Goal: Task Accomplishment & Management: Complete application form

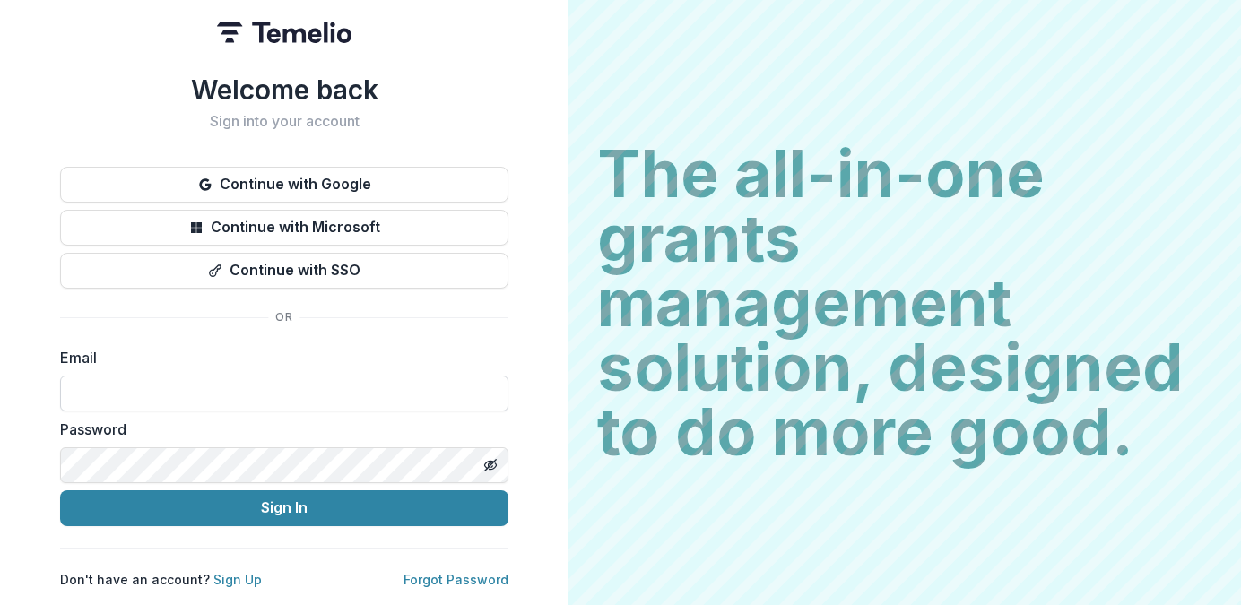
click at [194, 389] on input at bounding box center [284, 394] width 448 height 36
type input "**********"
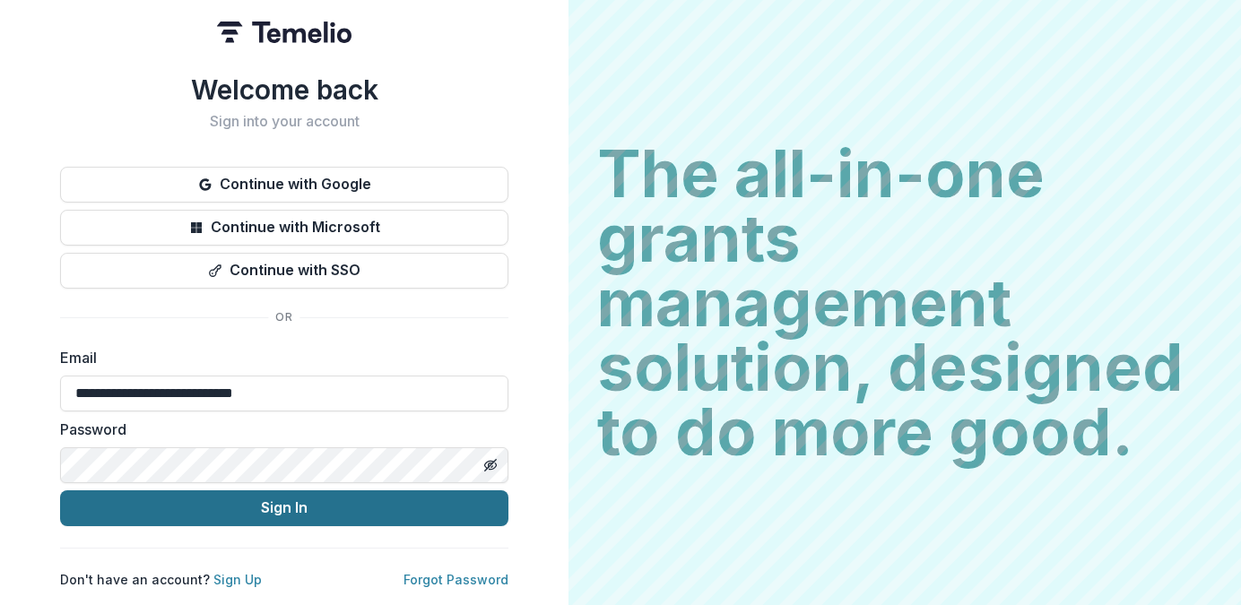
click at [266, 514] on button "Sign In" at bounding box center [284, 508] width 448 height 36
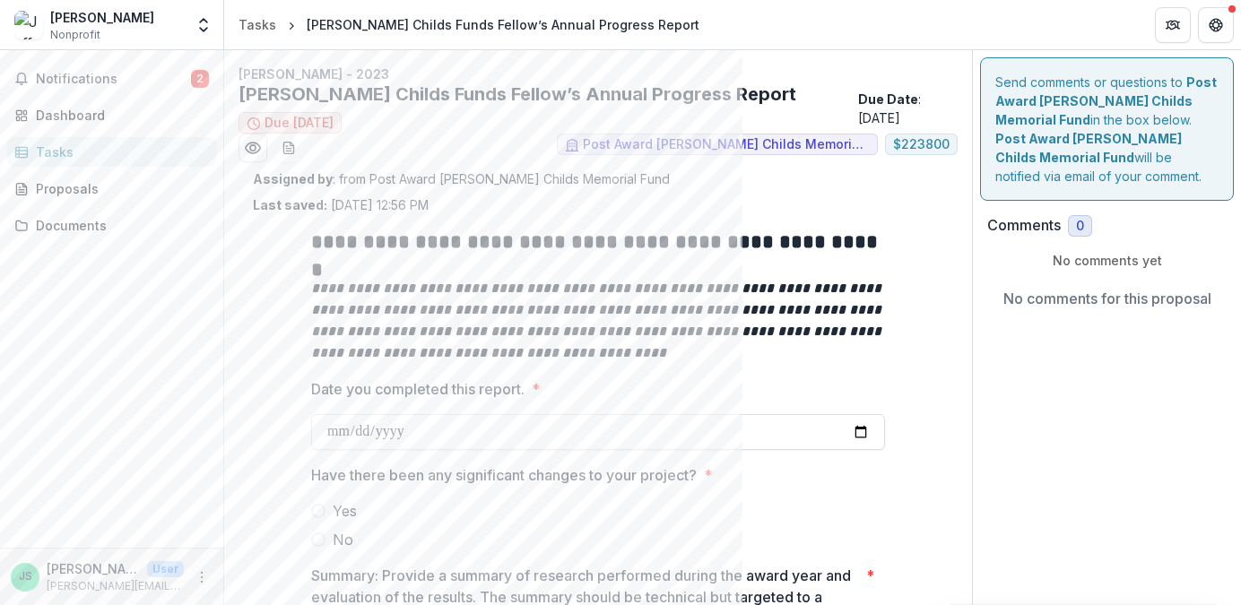
click at [317, 536] on span at bounding box center [318, 540] width 14 height 14
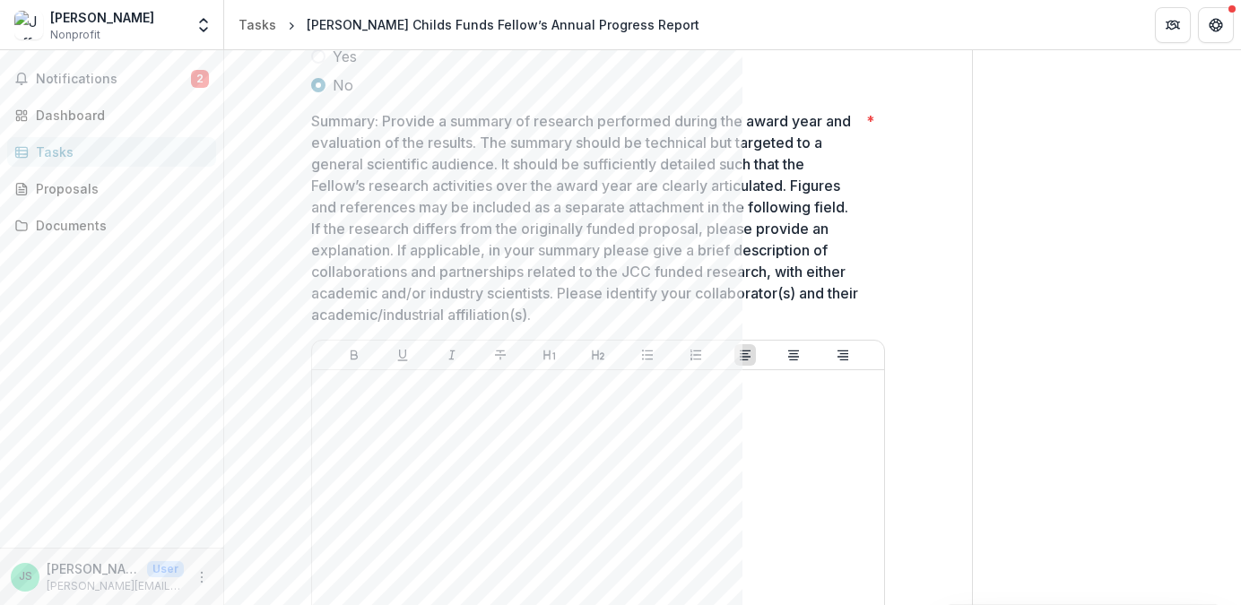
scroll to position [547, 0]
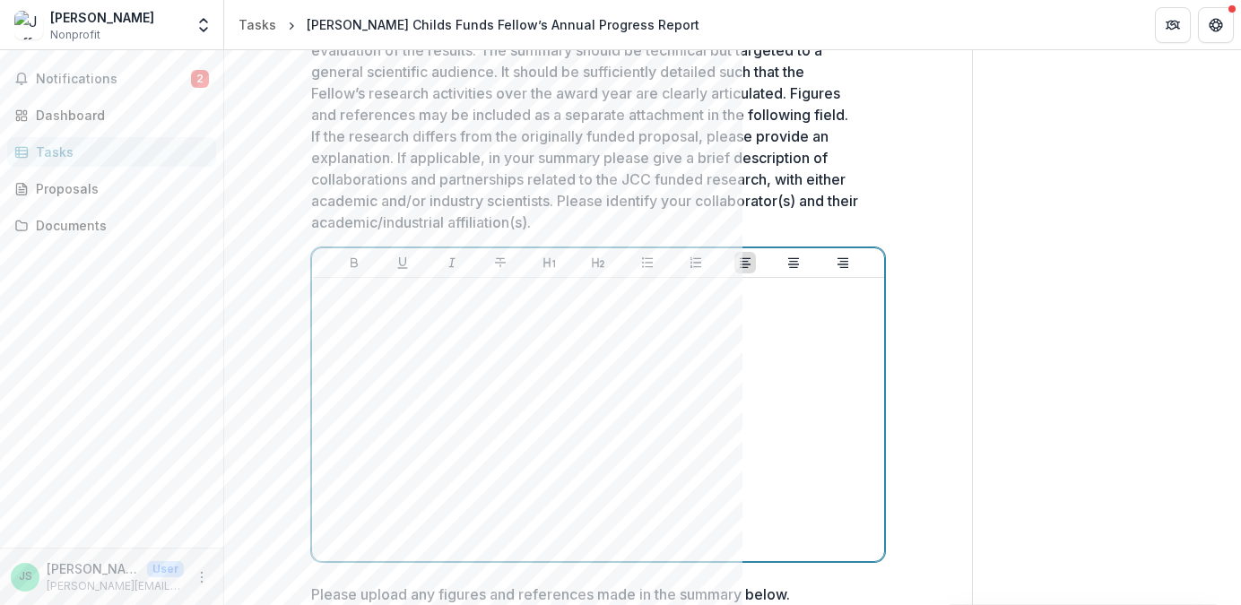
click at [429, 355] on div at bounding box center [598, 419] width 558 height 269
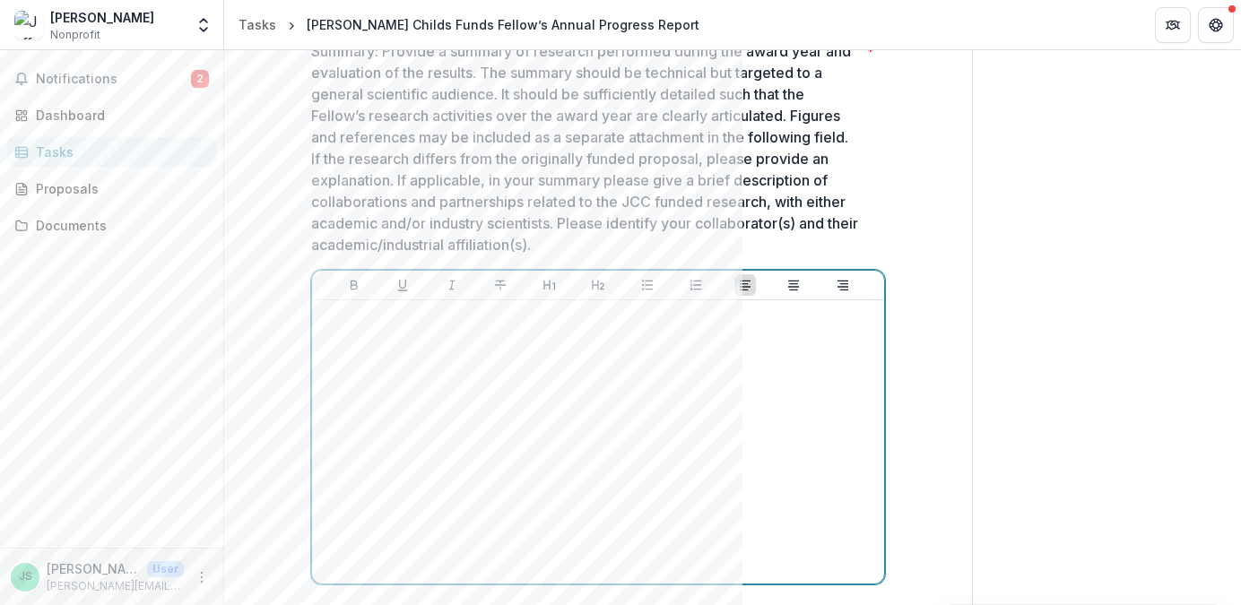
scroll to position [507, 0]
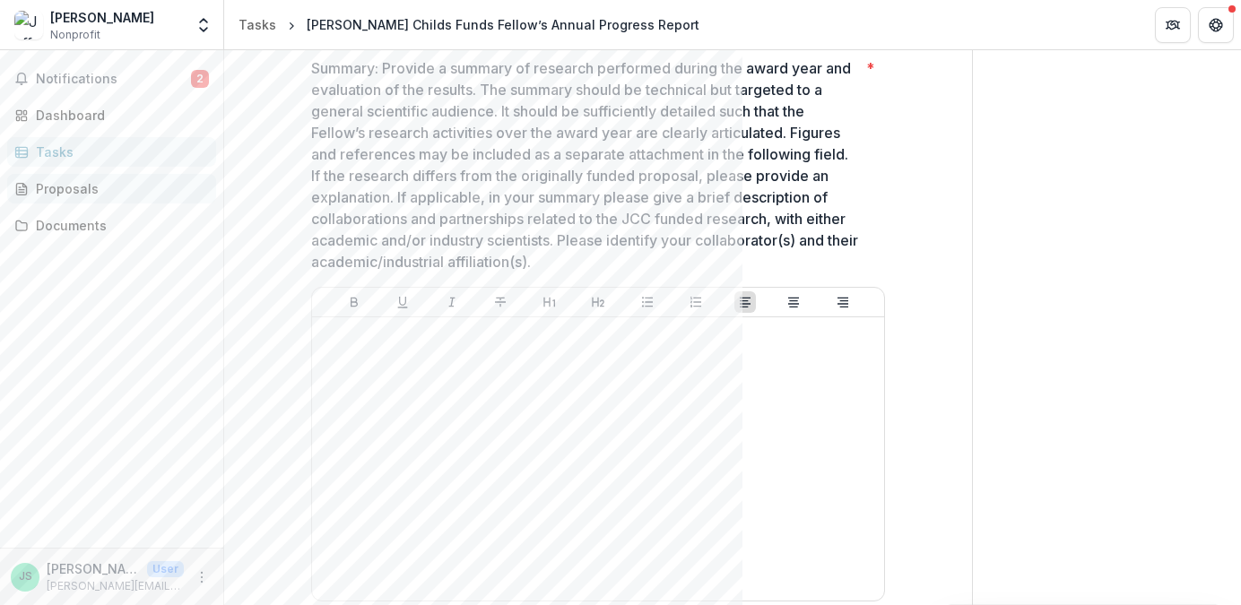
click at [74, 188] on div "Proposals" at bounding box center [119, 188] width 166 height 19
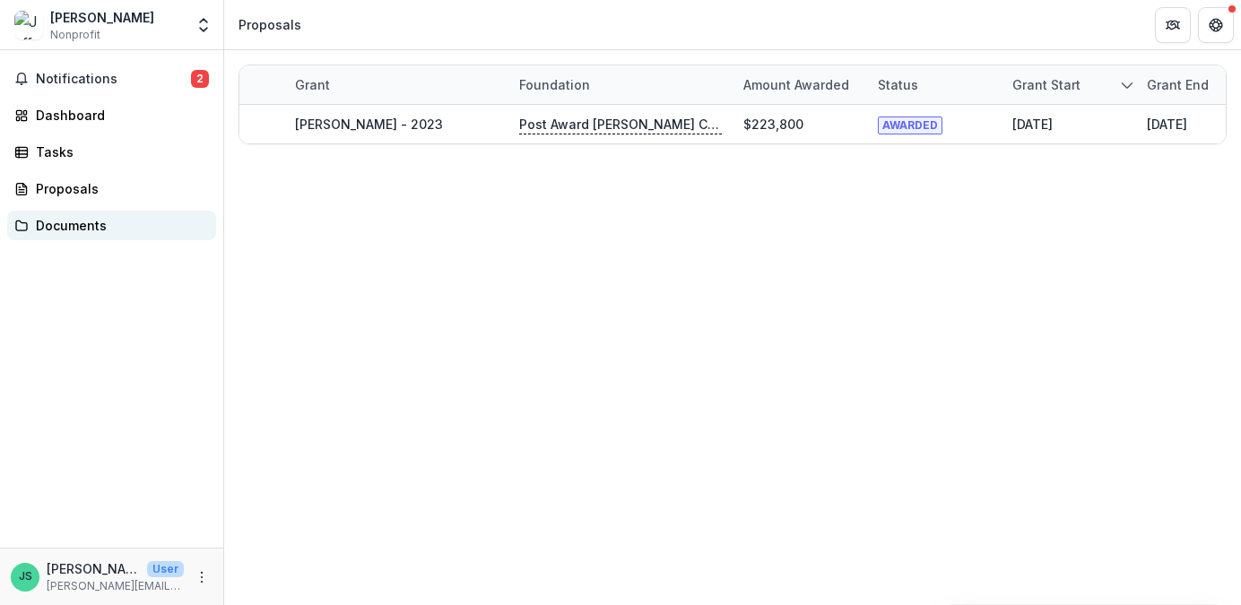
click at [56, 231] on div "Documents" at bounding box center [119, 225] width 166 height 19
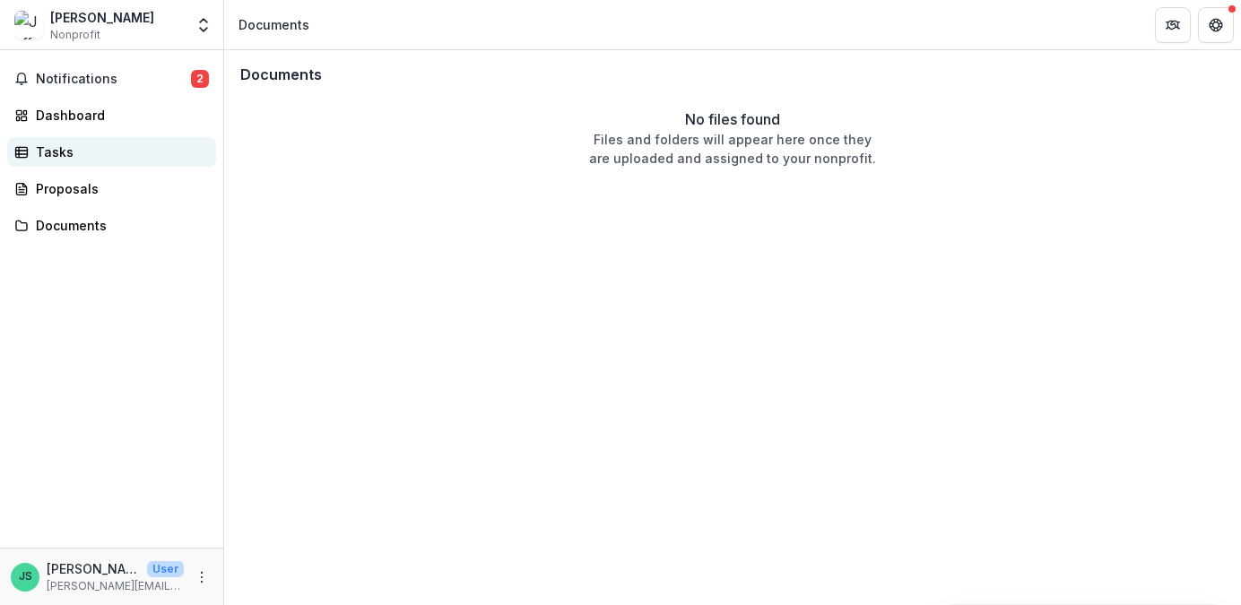
click at [52, 158] on div "Tasks" at bounding box center [119, 152] width 166 height 19
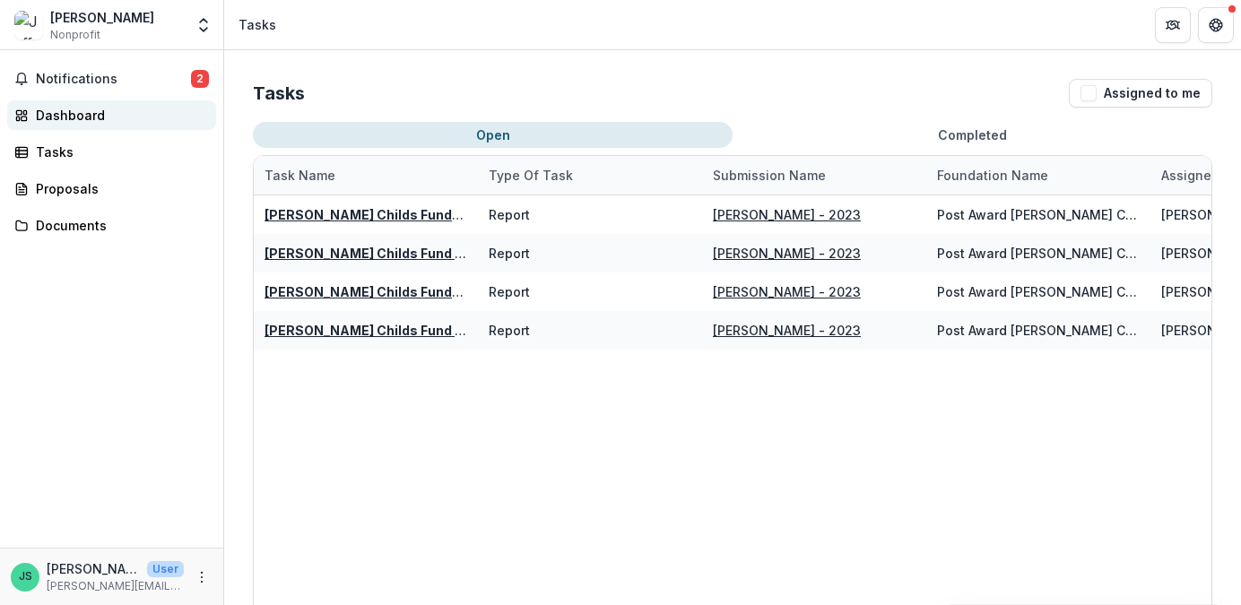
click at [65, 117] on div "Dashboard" at bounding box center [119, 115] width 166 height 19
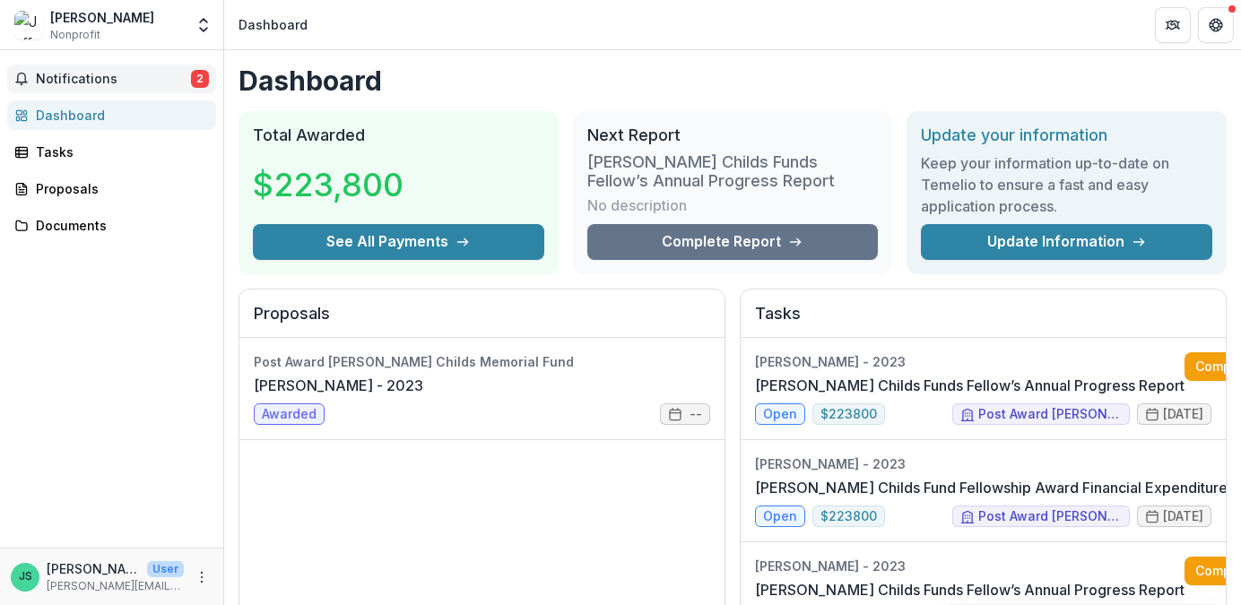
click at [58, 85] on span "Notifications" at bounding box center [113, 79] width 155 height 15
click at [39, 150] on div "Tasks" at bounding box center [119, 152] width 166 height 19
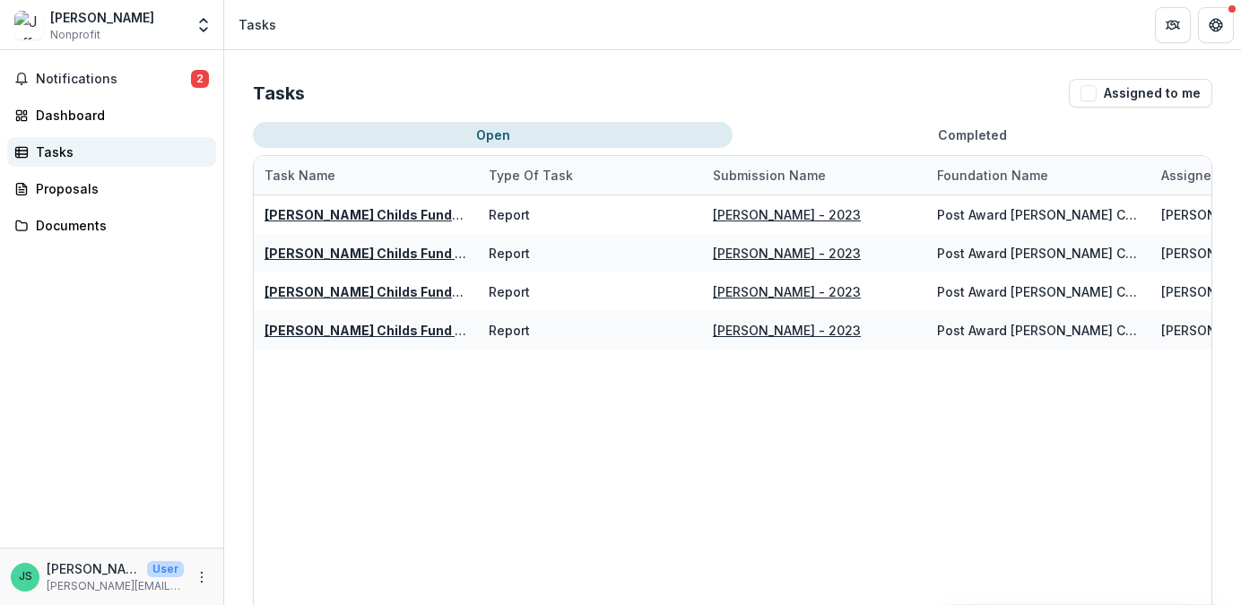
click at [53, 156] on div "Tasks" at bounding box center [119, 152] width 166 height 19
click at [69, 87] on button "Notifications 2" at bounding box center [111, 79] width 209 height 29
click at [846, 74] on div "Tasks Assigned to me Open Completed Task Name Type of Task Submission Name Foun…" at bounding box center [732, 385] width 1017 height 671
click at [67, 22] on div "Jeffrey Swan" at bounding box center [102, 17] width 104 height 19
click at [20, 30] on img at bounding box center [28, 25] width 29 height 29
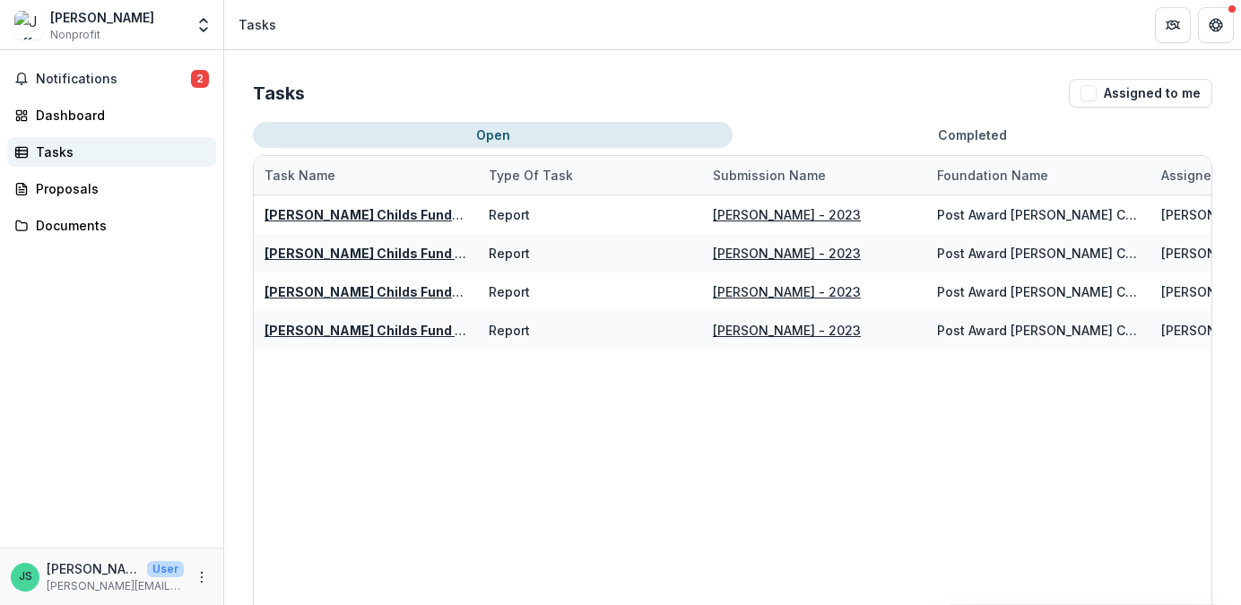
click at [56, 148] on div "Tasks" at bounding box center [119, 152] width 166 height 19
click at [83, 121] on div "Dashboard" at bounding box center [119, 115] width 166 height 19
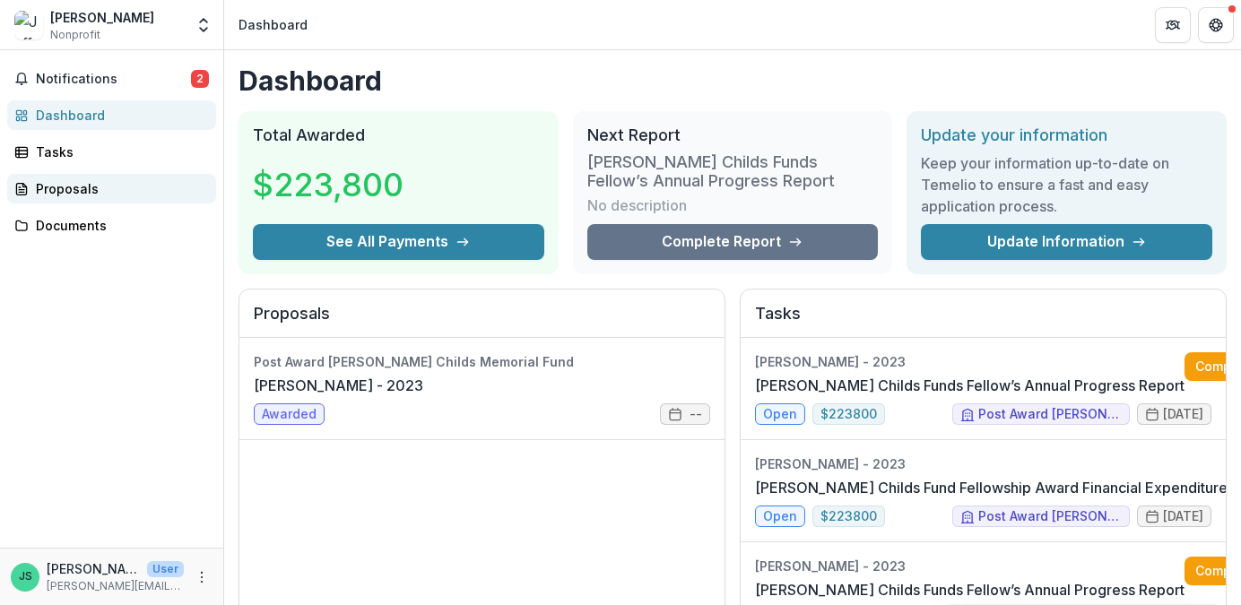
click at [63, 186] on div "Proposals" at bounding box center [119, 188] width 166 height 19
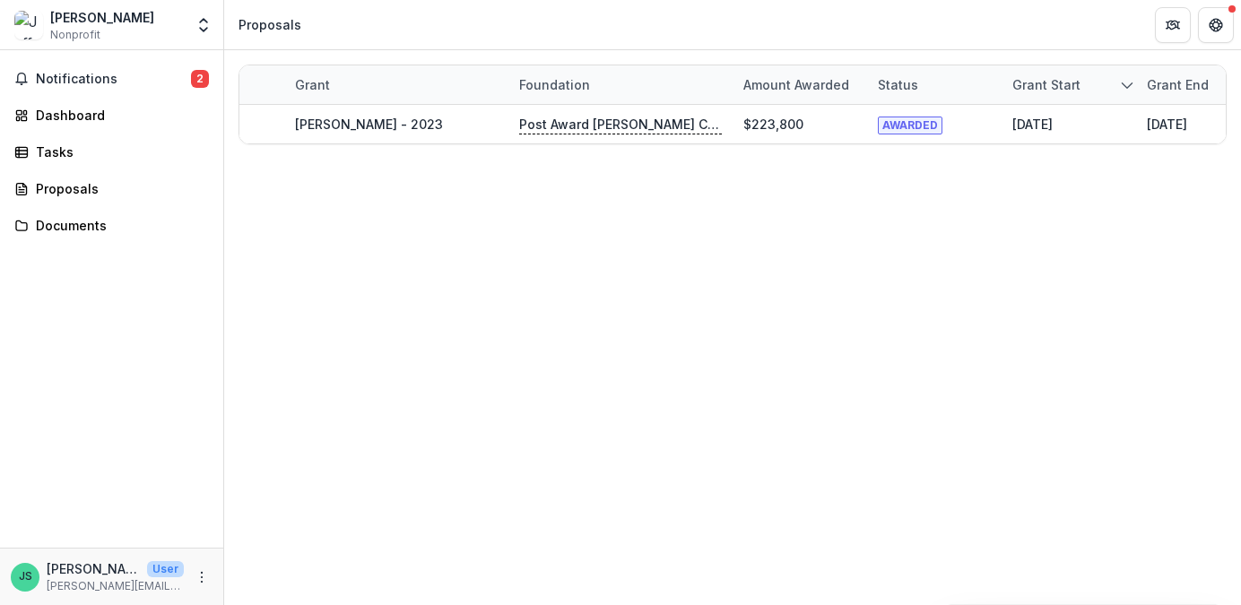
click at [86, 17] on div "Jeffrey Swan" at bounding box center [102, 17] width 104 height 19
click at [69, 155] on div "Tasks" at bounding box center [119, 152] width 166 height 19
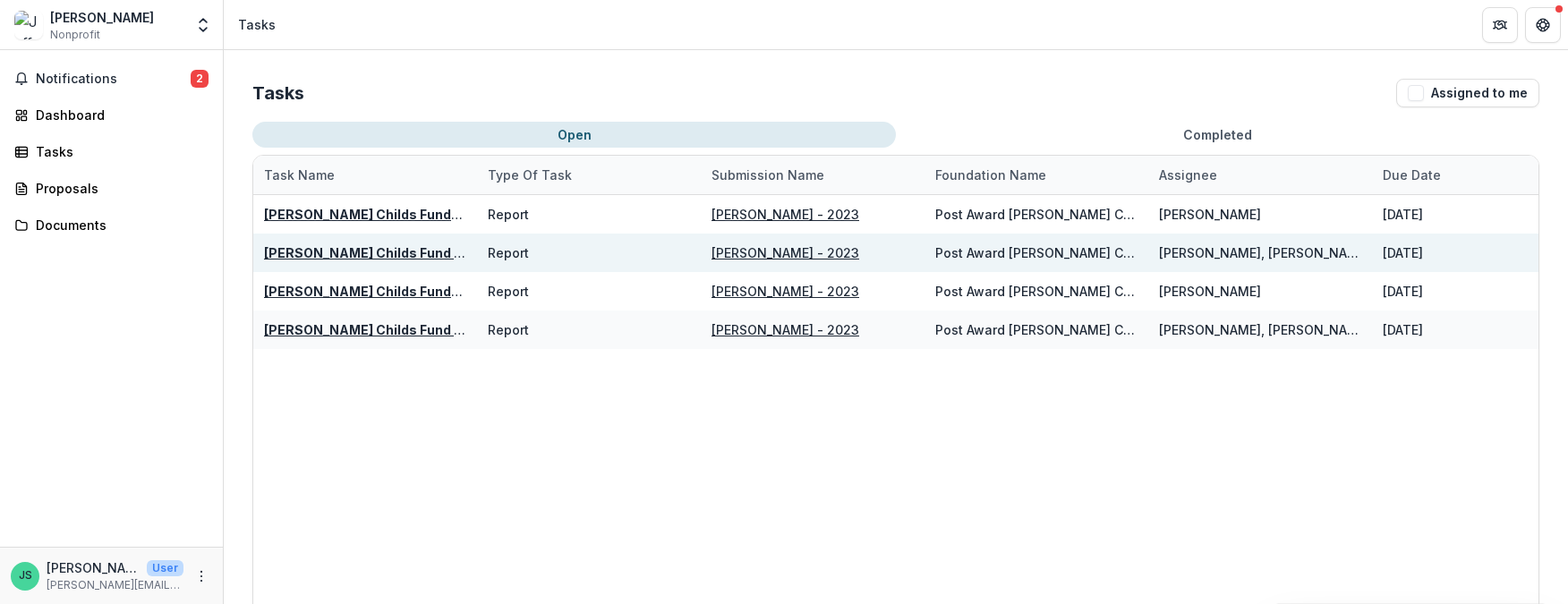
click at [413, 253] on u "Jane Coffin Childs Fund Fellowship Award Financial Expenditure Report" at bounding box center [508, 253] width 490 height 15
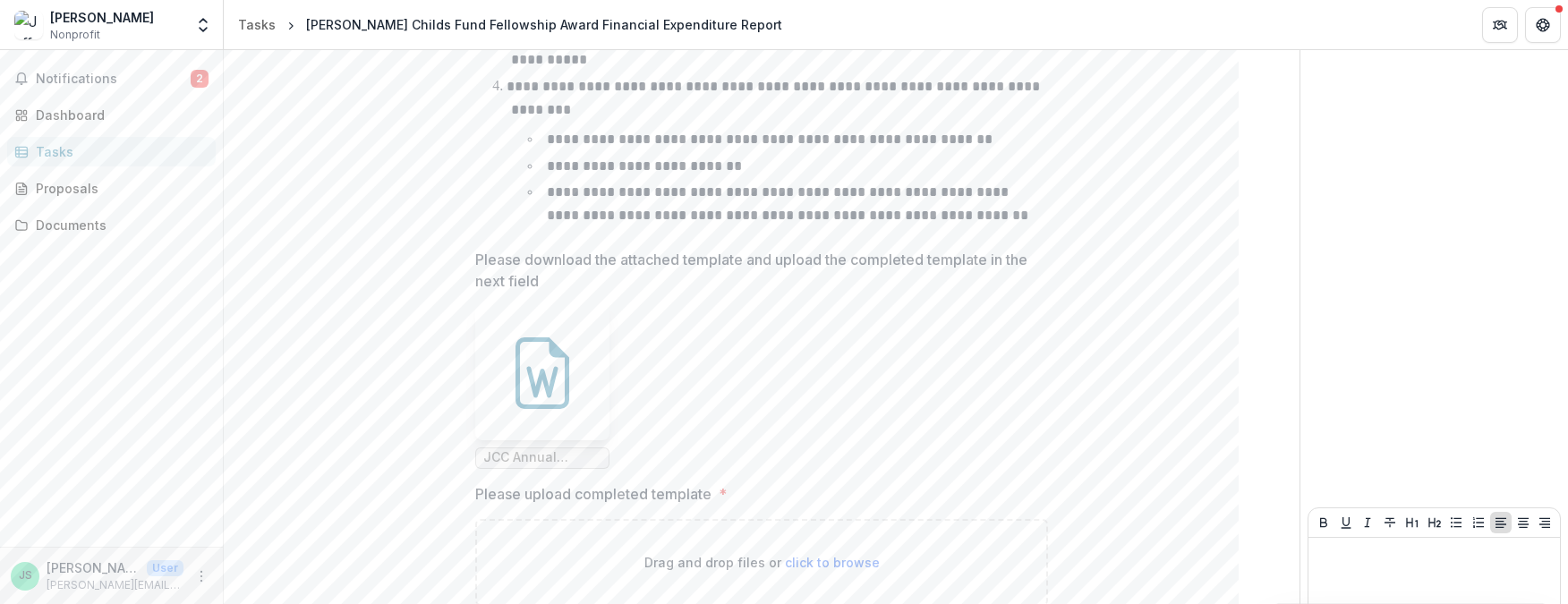
scroll to position [743, 0]
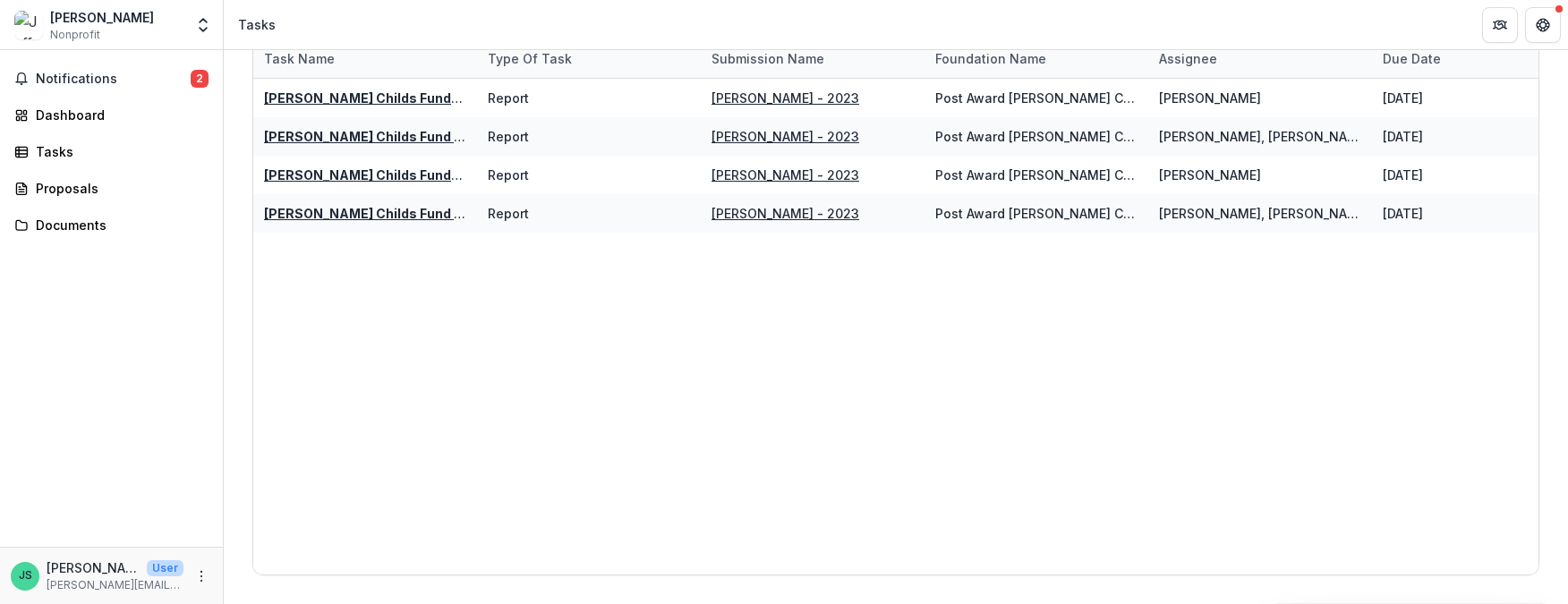
scroll to position [117, 0]
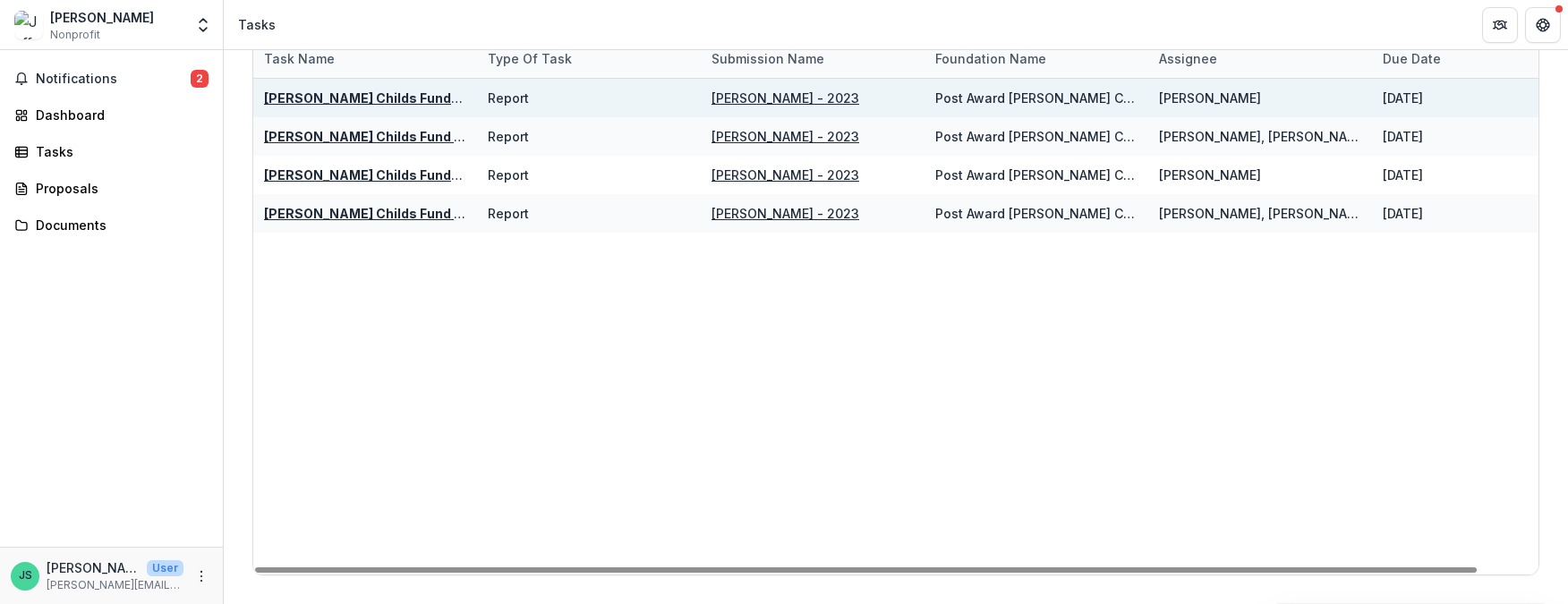
click at [363, 94] on u "Jane Coffin Childs Funds Fellow’s Annual Progress Report" at bounding box center [467, 98] width 407 height 15
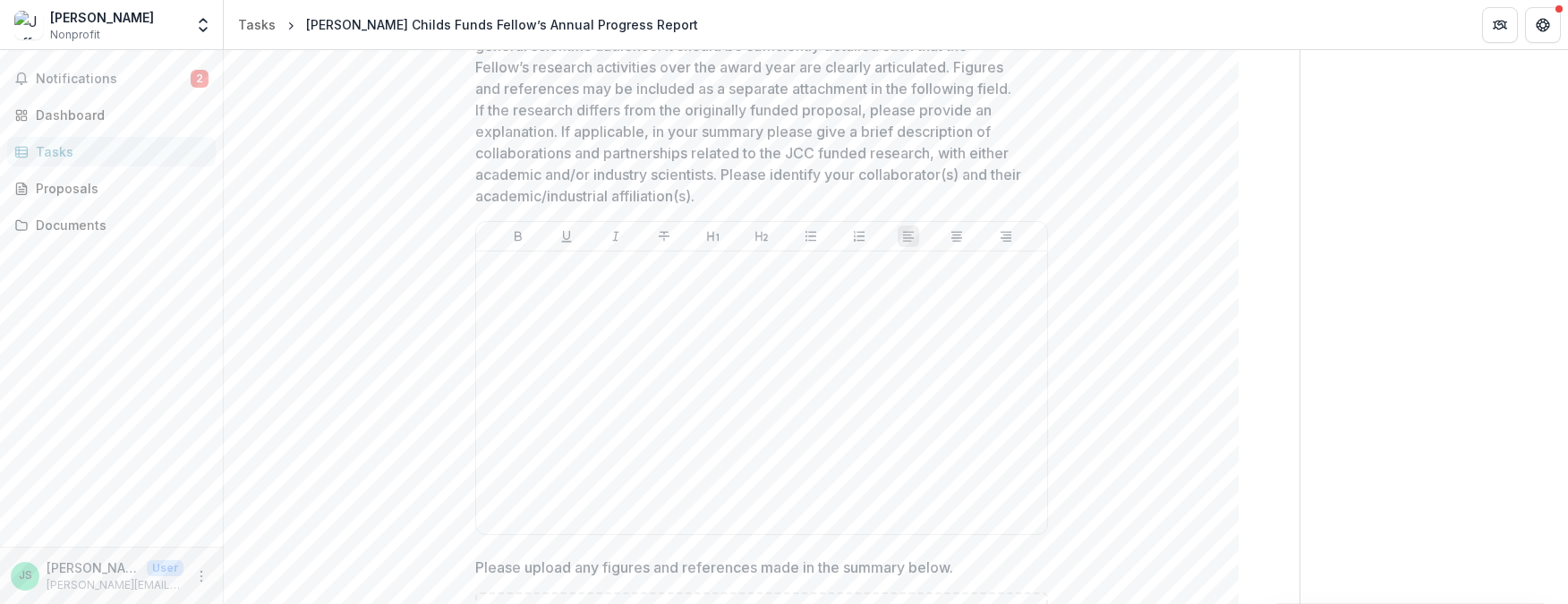
scroll to position [359, 0]
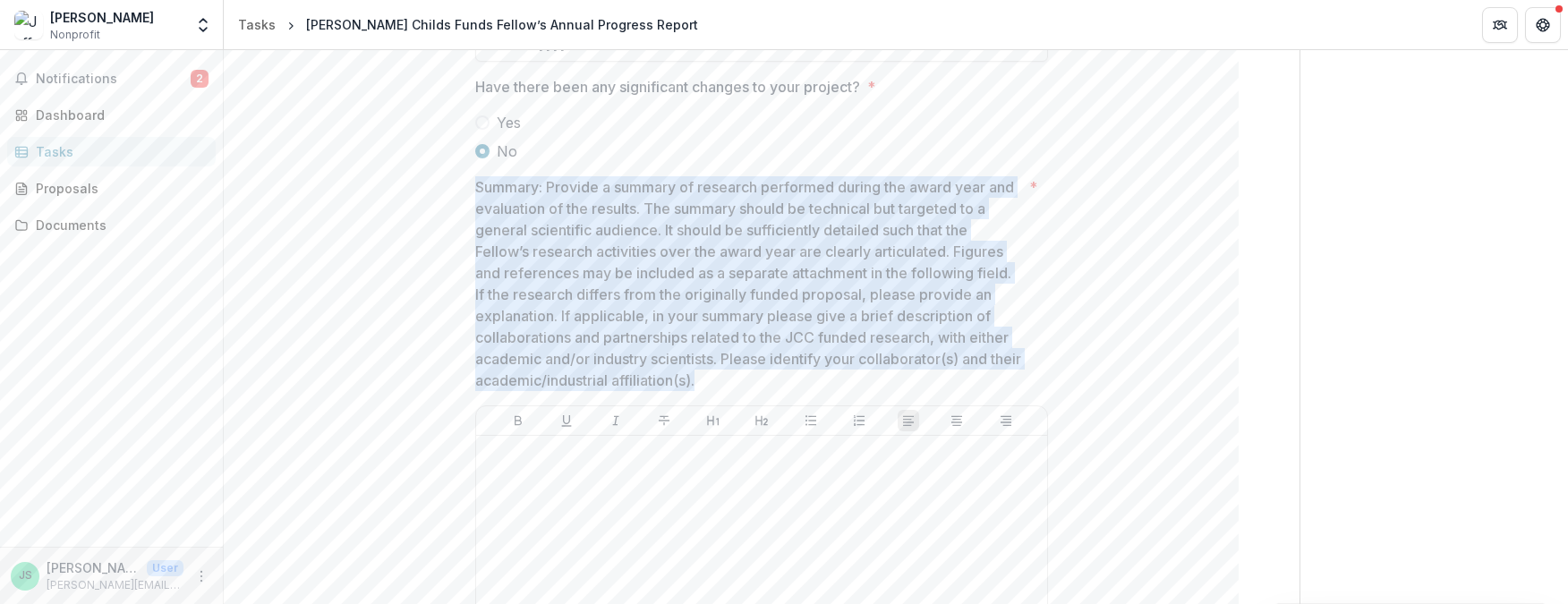
drag, startPoint x: 740, startPoint y: 378, endPoint x: 424, endPoint y: 194, distance: 365.7
copy p "Summary: Provide a summary of research performed during the award year and eval…"
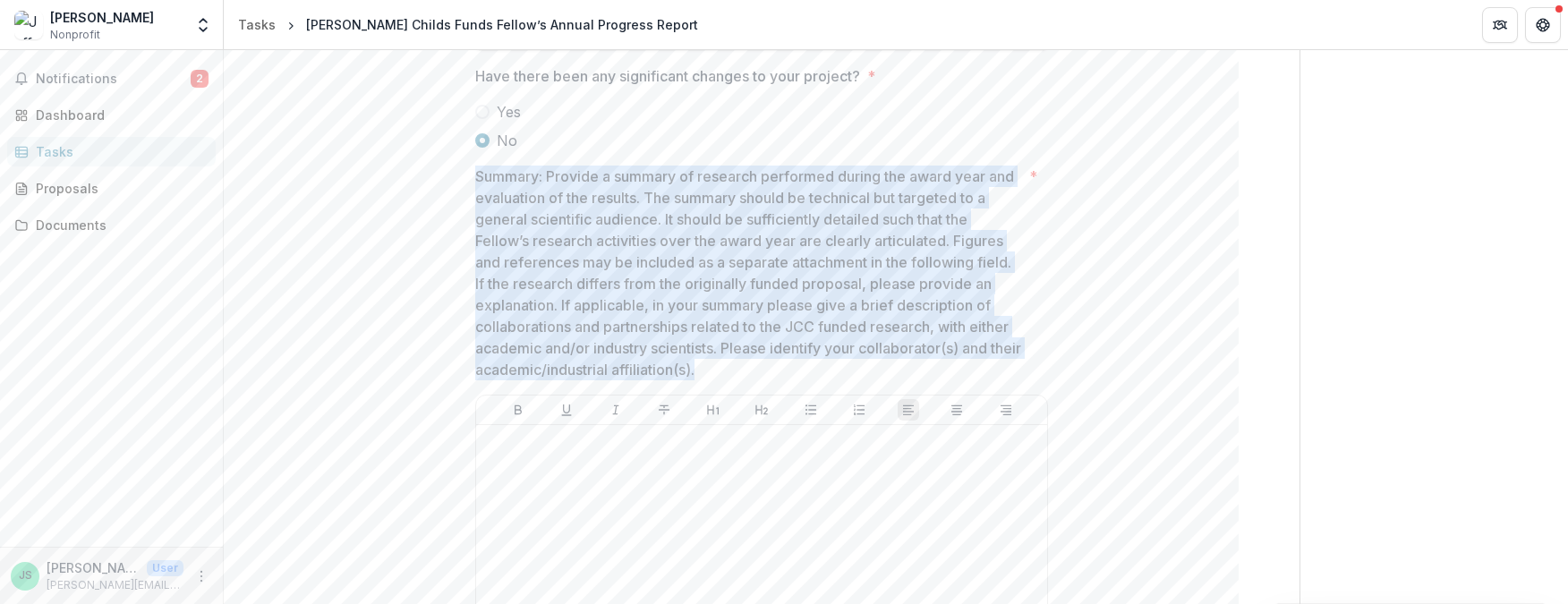
scroll to position [557, 0]
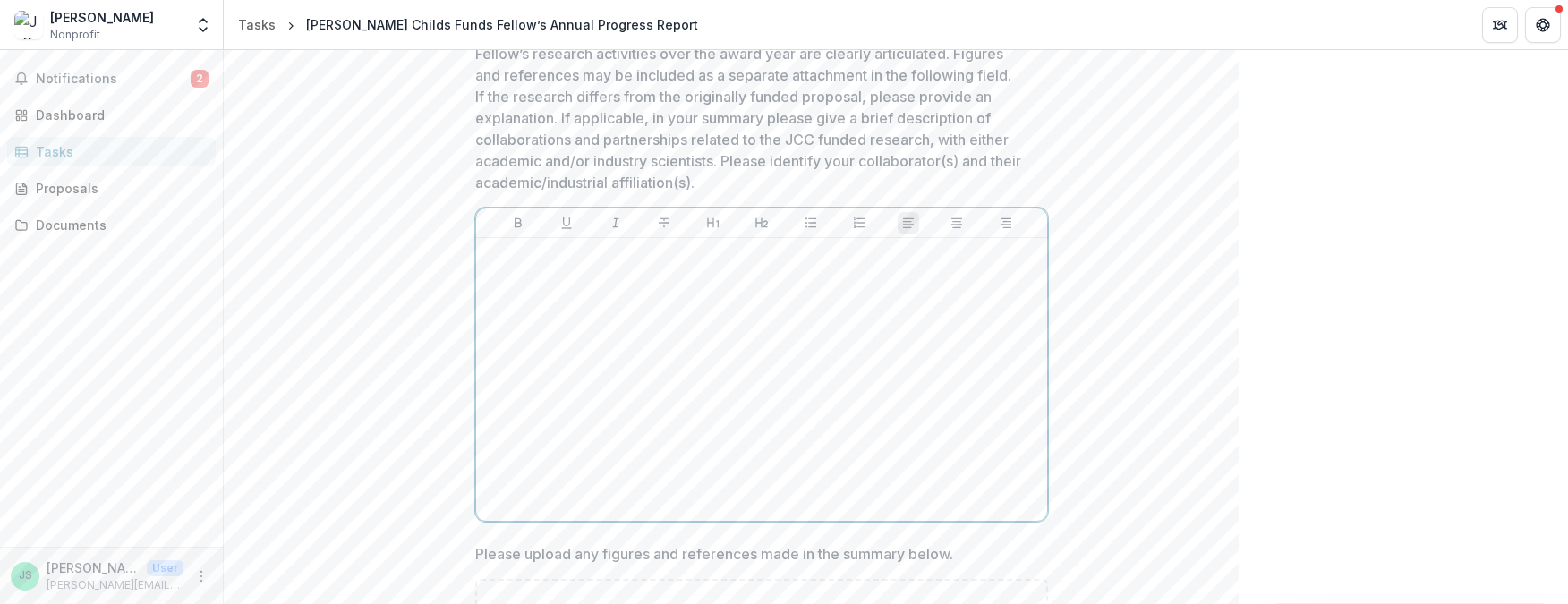
click at [709, 311] on div at bounding box center [762, 379] width 557 height 269
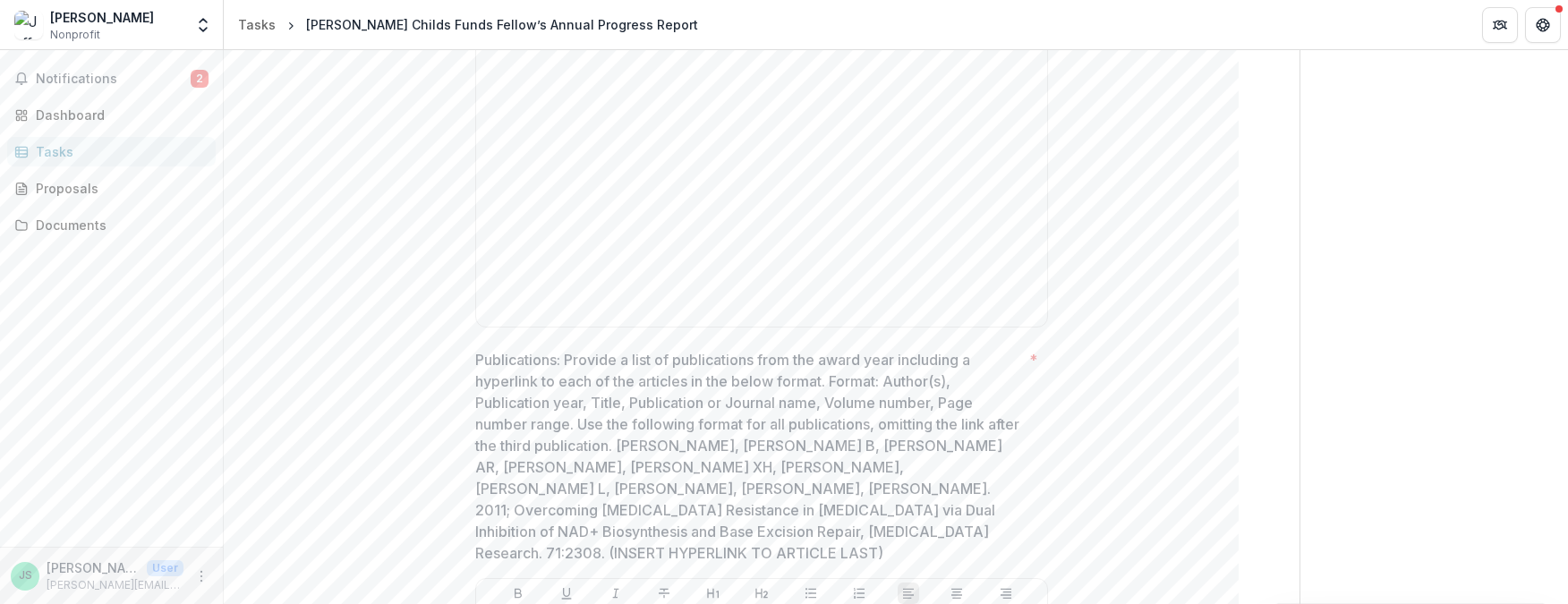
scroll to position [1155, 0]
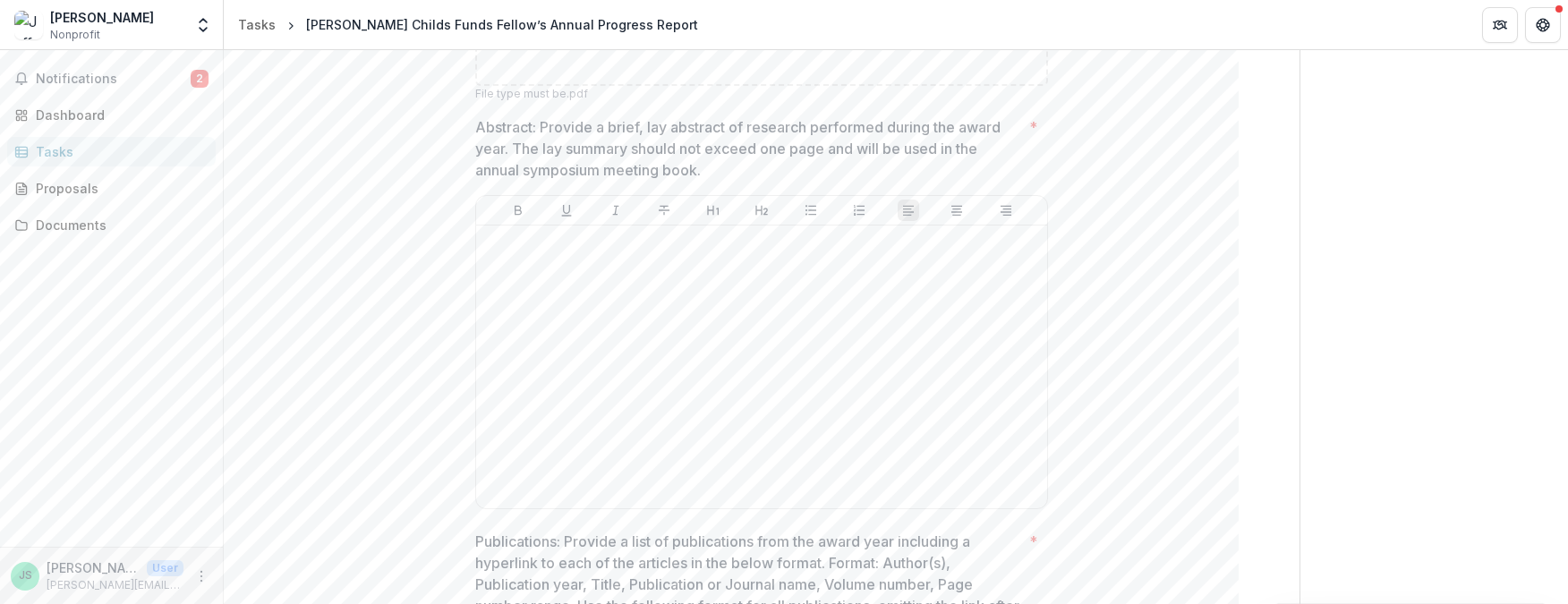
click at [742, 169] on p "Abstract: Provide a brief, lay abstract of research performed during the award …" at bounding box center [749, 149] width 547 height 65
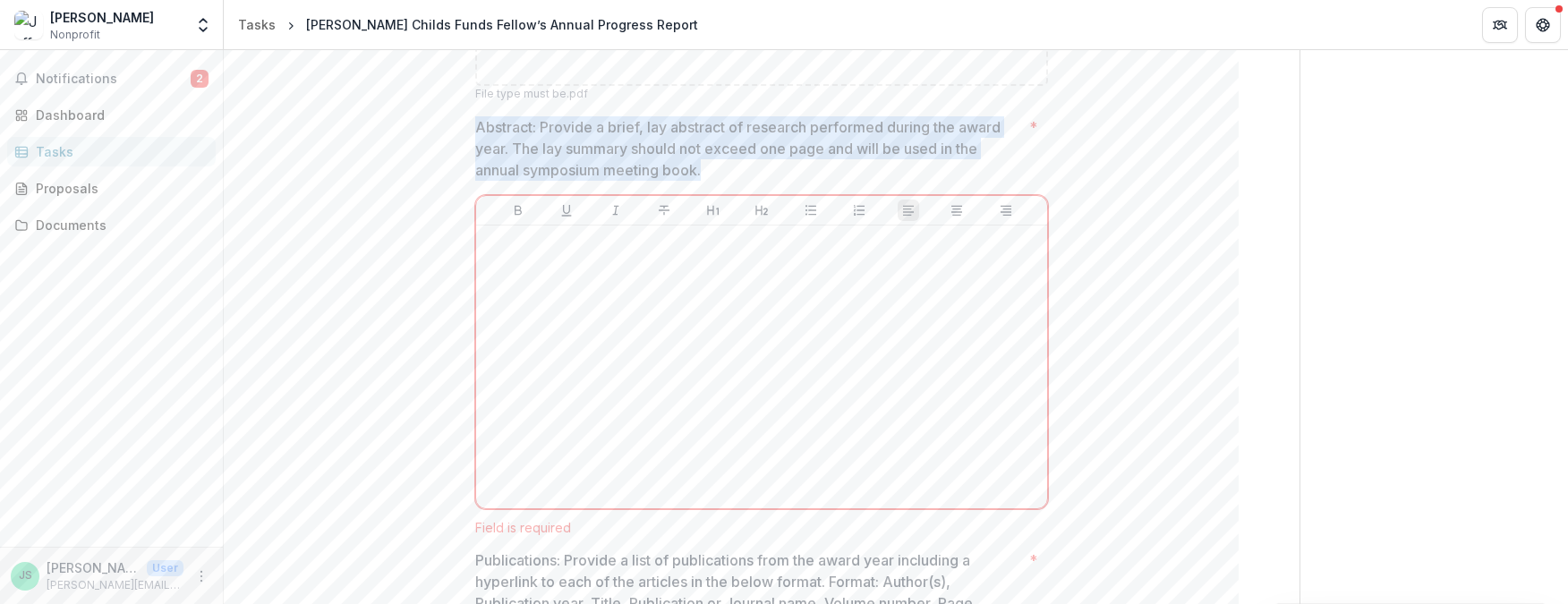
drag, startPoint x: 710, startPoint y: 175, endPoint x: 473, endPoint y: 130, distance: 241.2
click at [475, 130] on p "Abstract: Provide a brief, lay abstract of research performed during the award …" at bounding box center [749, 149] width 547 height 65
drag, startPoint x: 702, startPoint y: 169, endPoint x: 470, endPoint y: 131, distance: 235.1
click at [470, 131] on div "**********" at bounding box center [762, 447] width 601 height 2835
copy p "Abstract: Provide a brief, lay abstract of research performed during the award …"
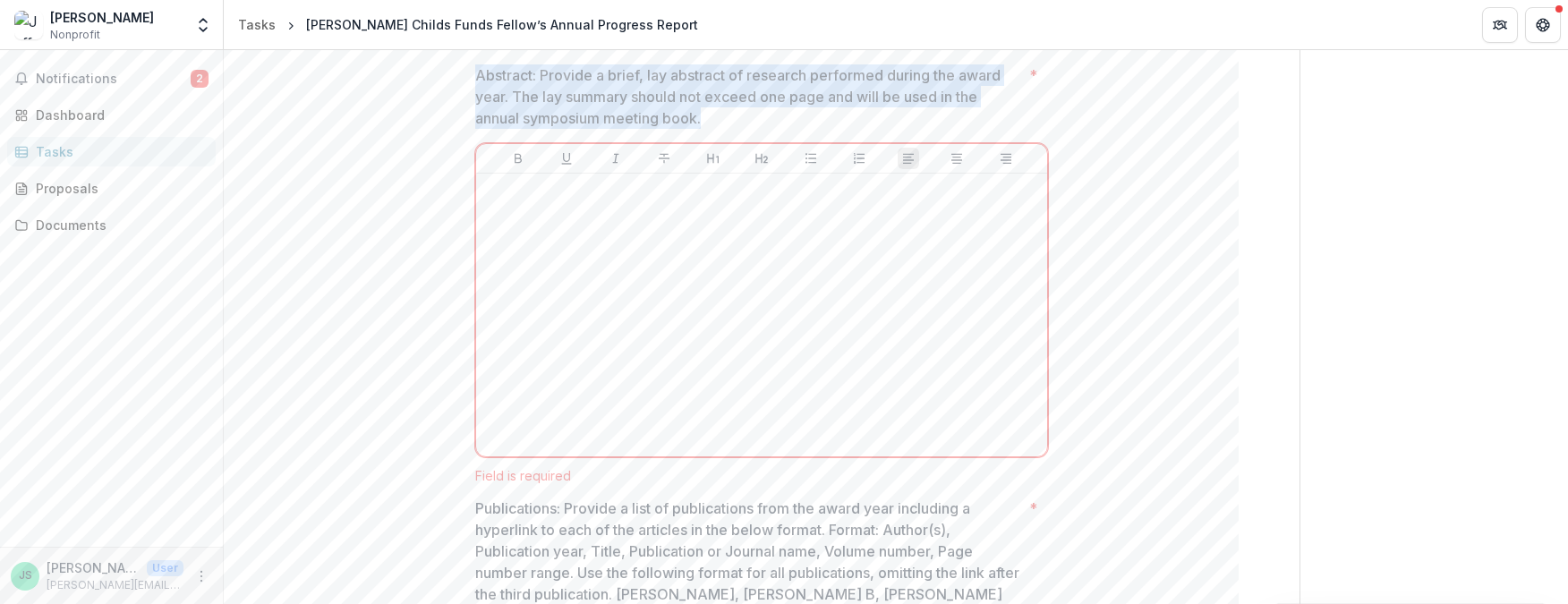
scroll to position [1415, 0]
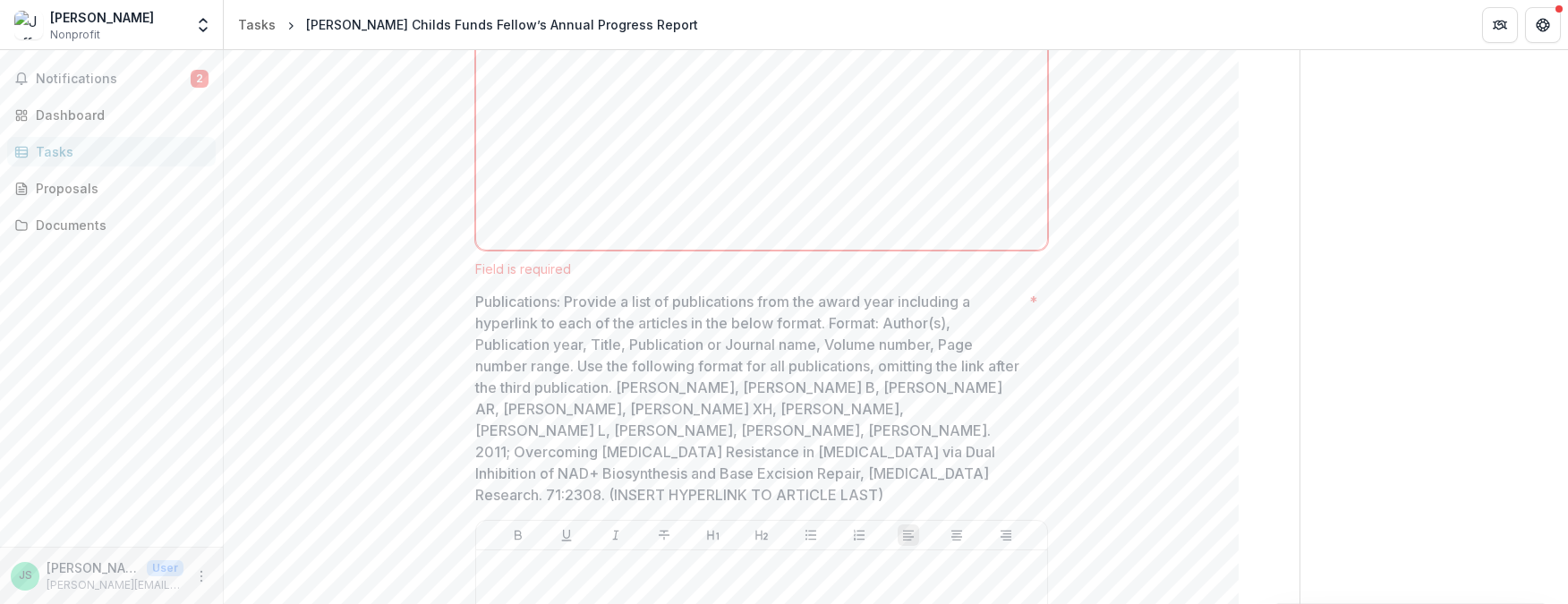
click at [686, 476] on p "Publications: Provide a list of publications from the award year including a hy…" at bounding box center [749, 397] width 547 height 215
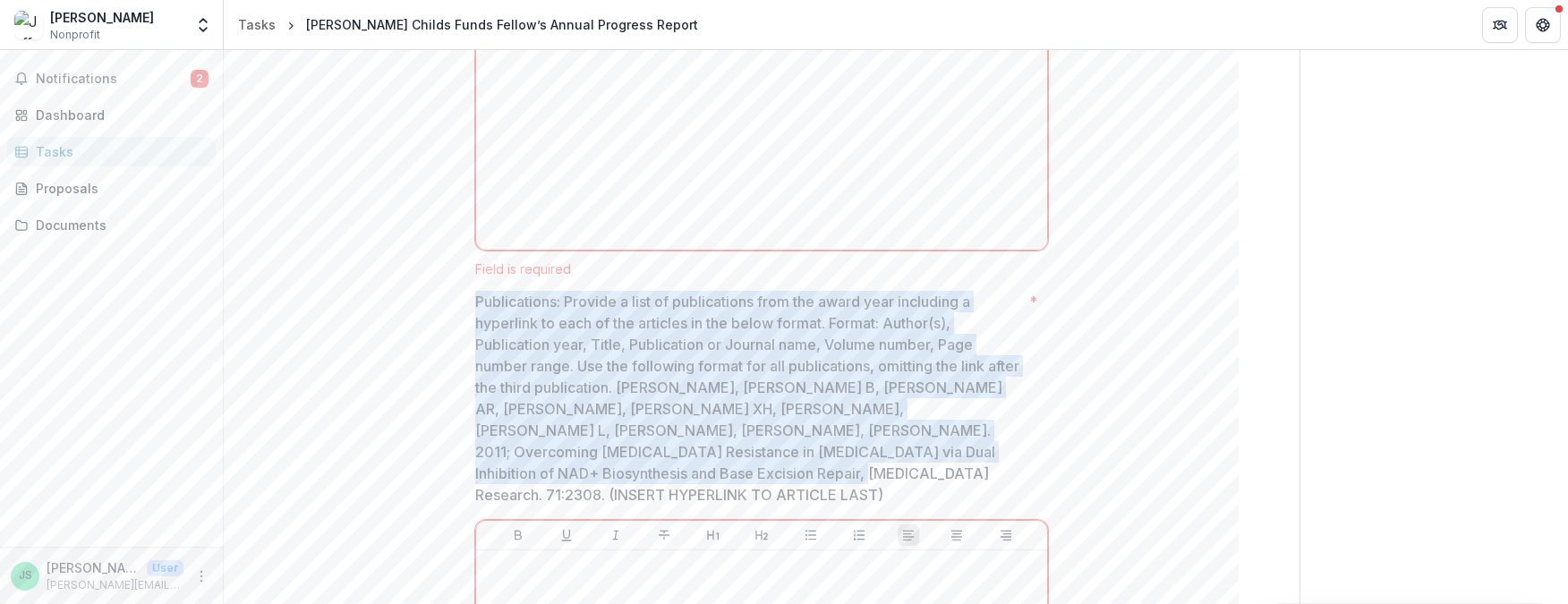
drag, startPoint x: 690, startPoint y: 472, endPoint x: 345, endPoint y: 298, distance: 386.4
click at [345, 298] on div "**********" at bounding box center [762, 198] width 1018 height 2854
copy p "Publications: Provide a list of publications from the award year including a hy…"
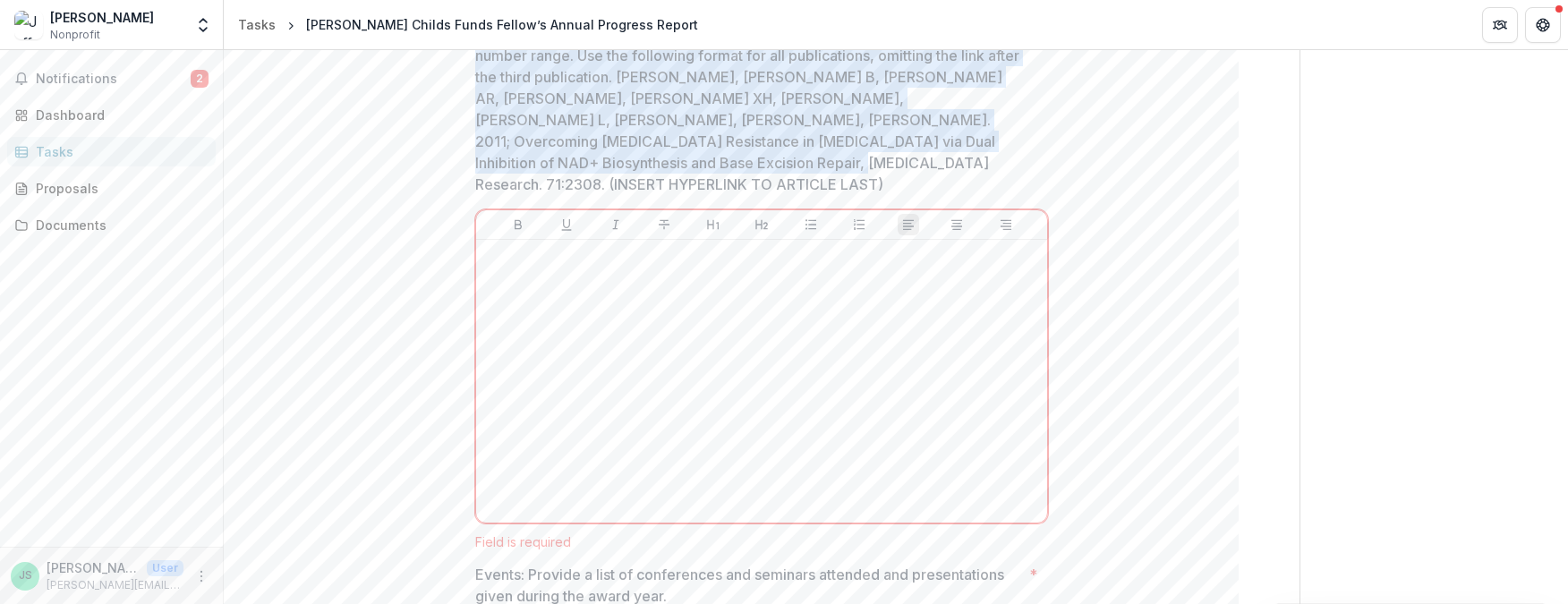
scroll to position [1812, 0]
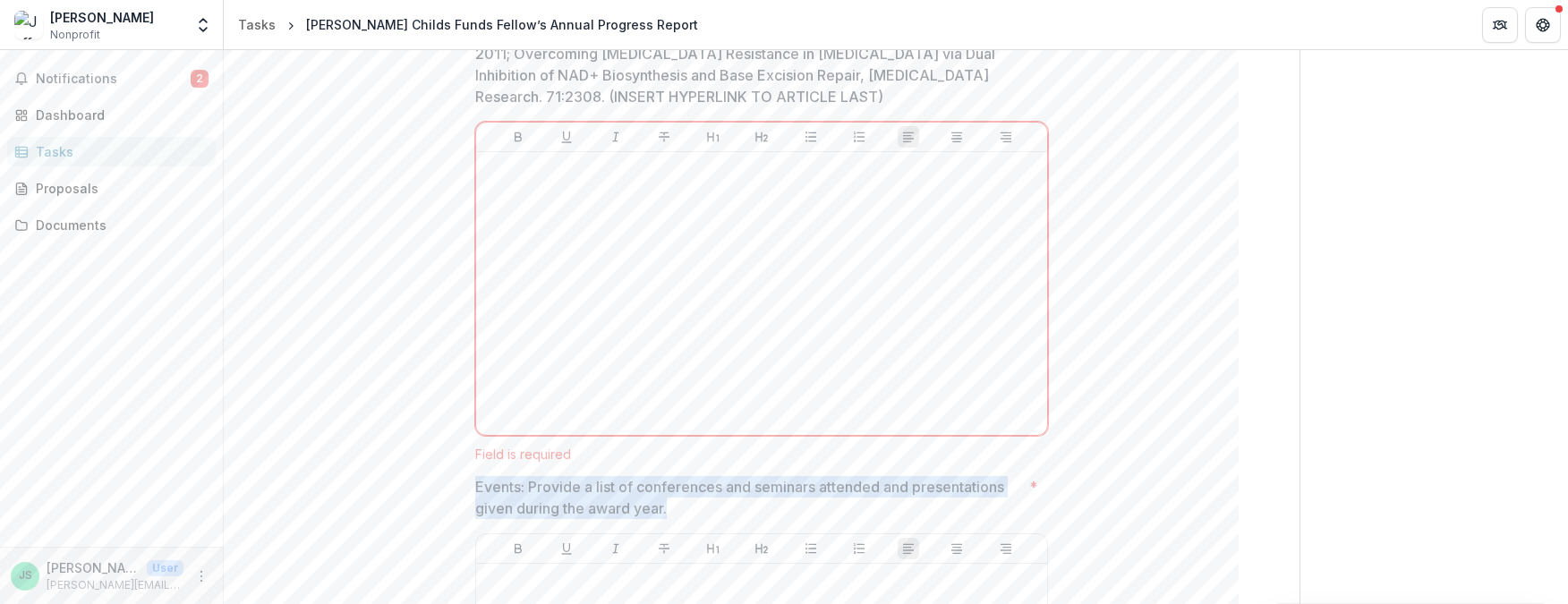
drag, startPoint x: 684, startPoint y: 491, endPoint x: 402, endPoint y: 469, distance: 282.9
copy p "Events: Provide a list of conferences and seminars attended and presentations g…"
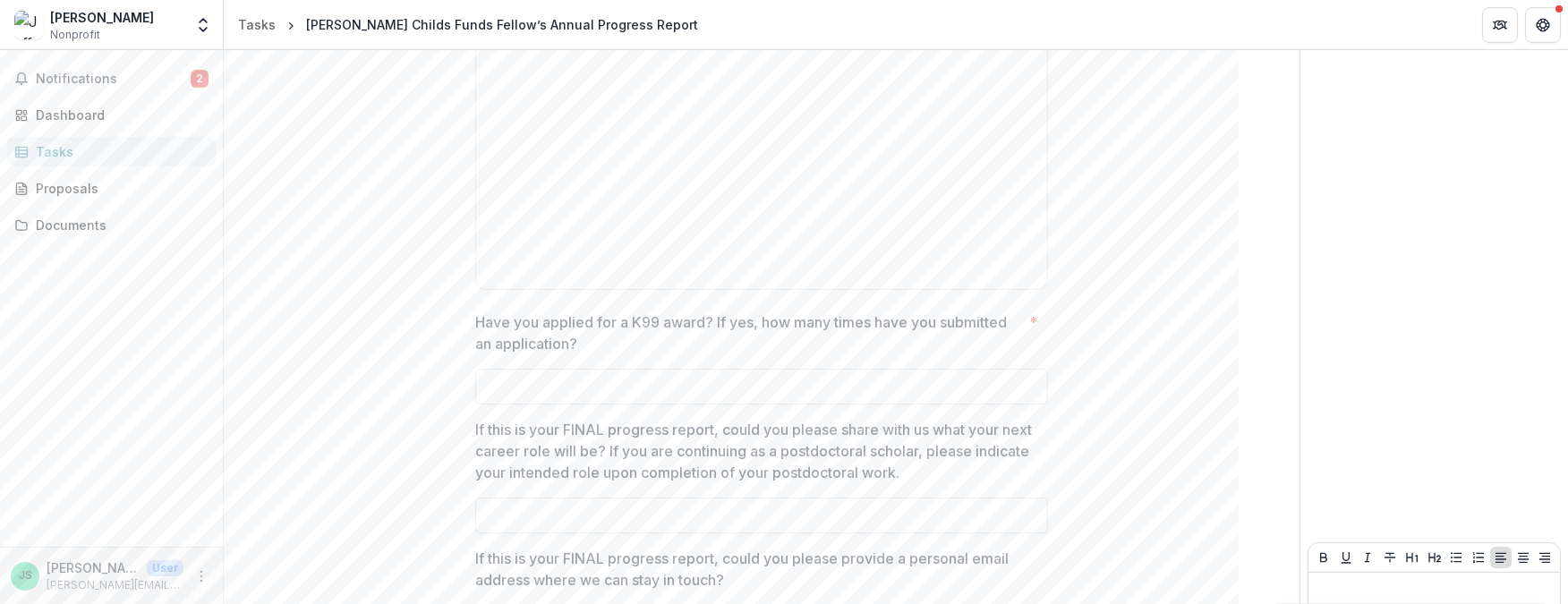
scroll to position [2359, 0]
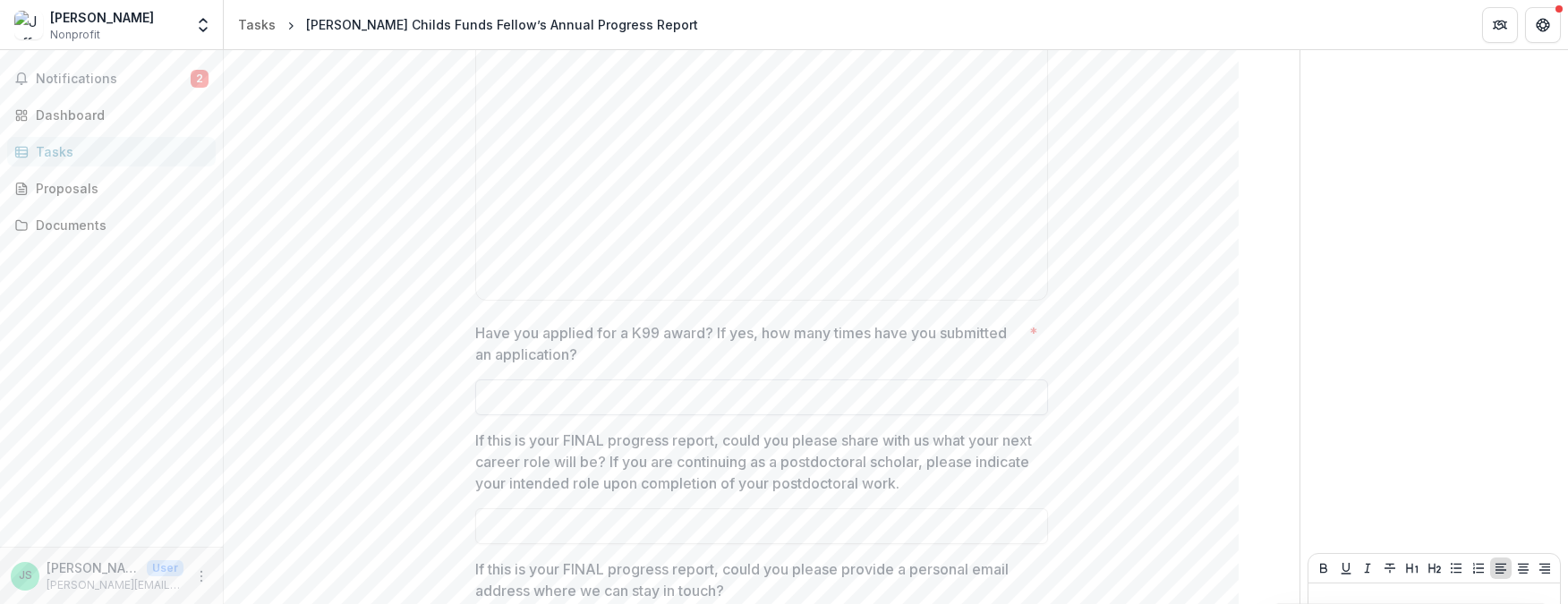
click at [557, 379] on input "Have you applied for a K99 award? If yes, how many times have you submitted an …" at bounding box center [762, 397] width 573 height 36
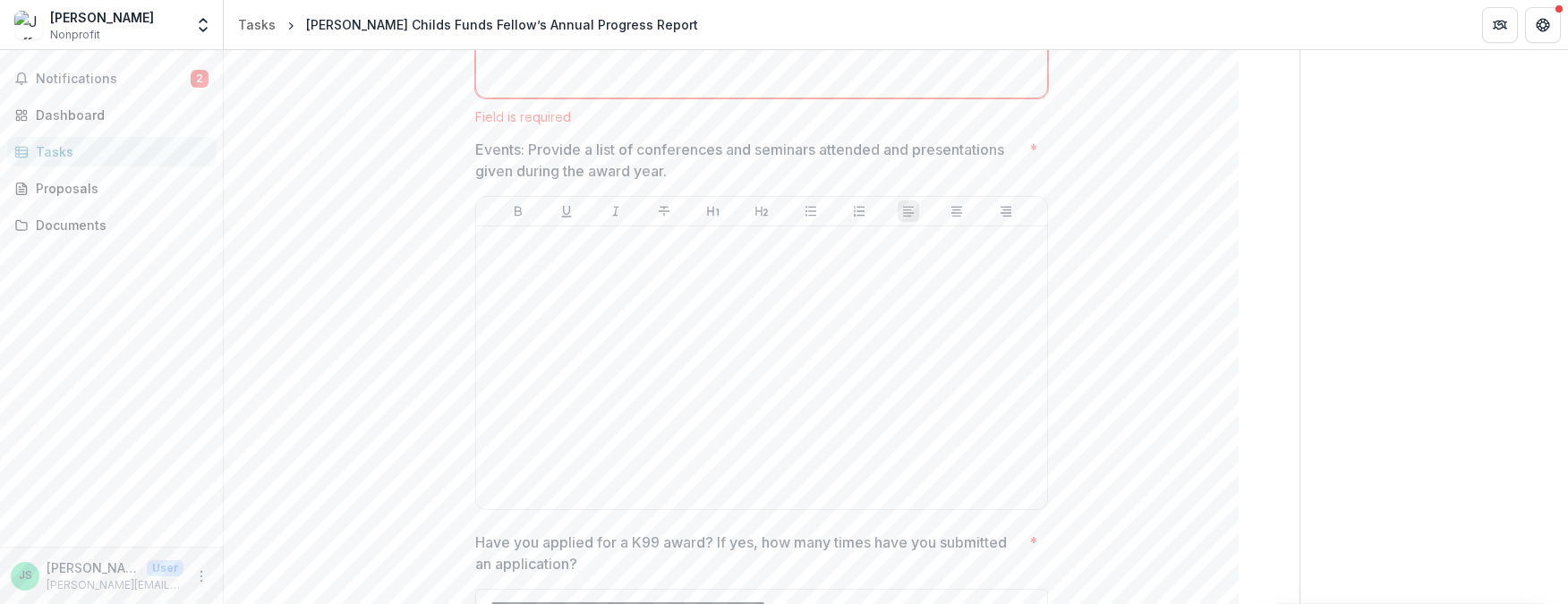
scroll to position [2138, 0]
type input "**********"
click at [567, 253] on div at bounding box center [762, 379] width 557 height 269
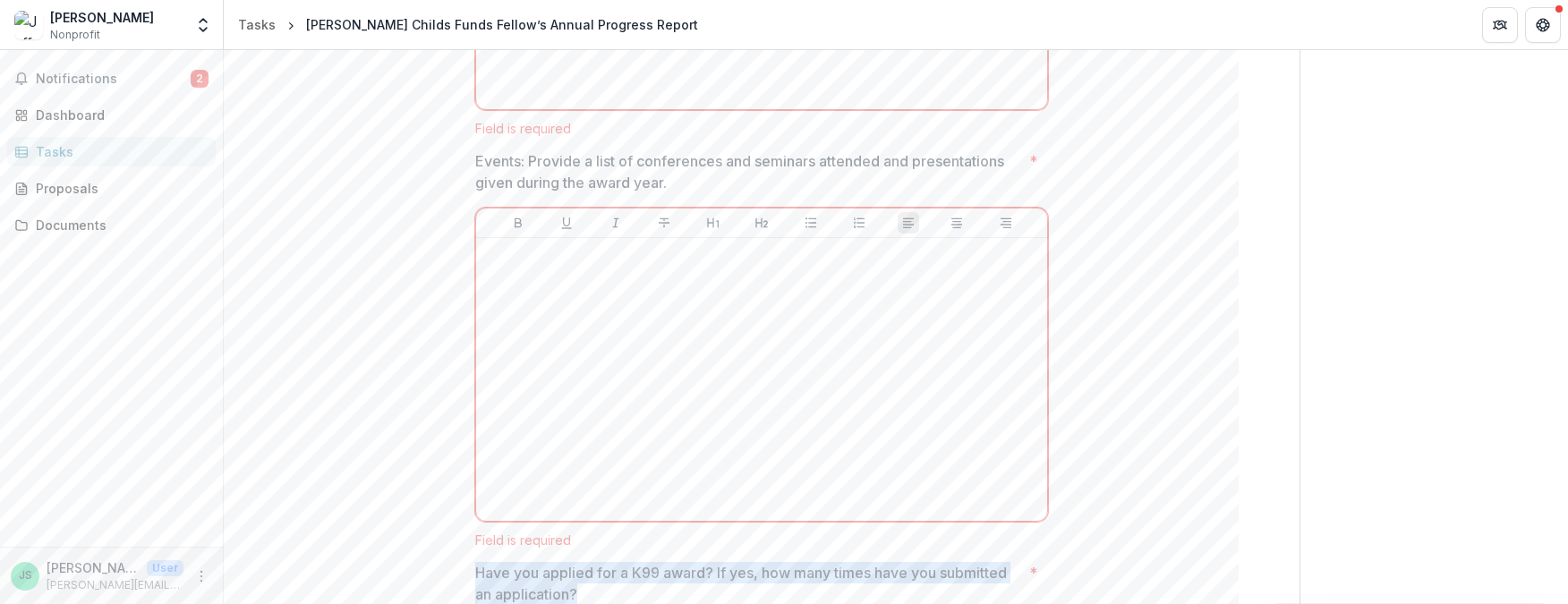
drag, startPoint x: 578, startPoint y: 574, endPoint x: 465, endPoint y: 547, distance: 116.2
copy p "Have you applied for a K99 award? If yes, how many times have you submitted an …"
